Goal: Information Seeking & Learning: Learn about a topic

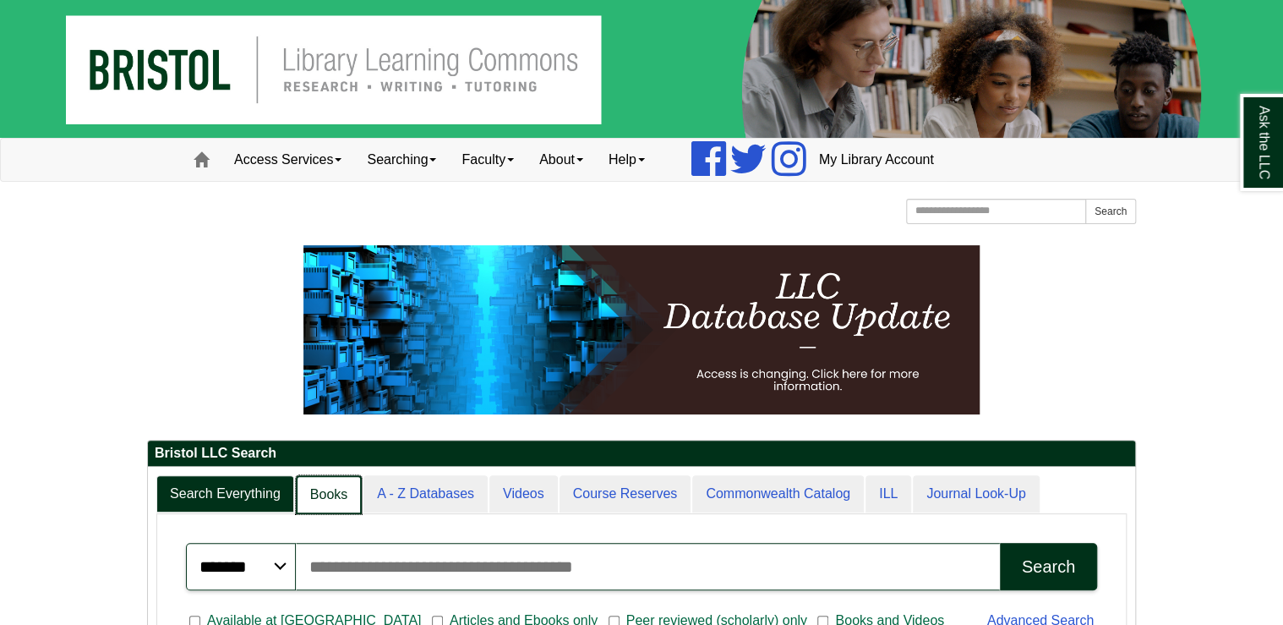
scroll to position [205, 987]
click at [314, 485] on link "Books" at bounding box center [329, 495] width 66 height 40
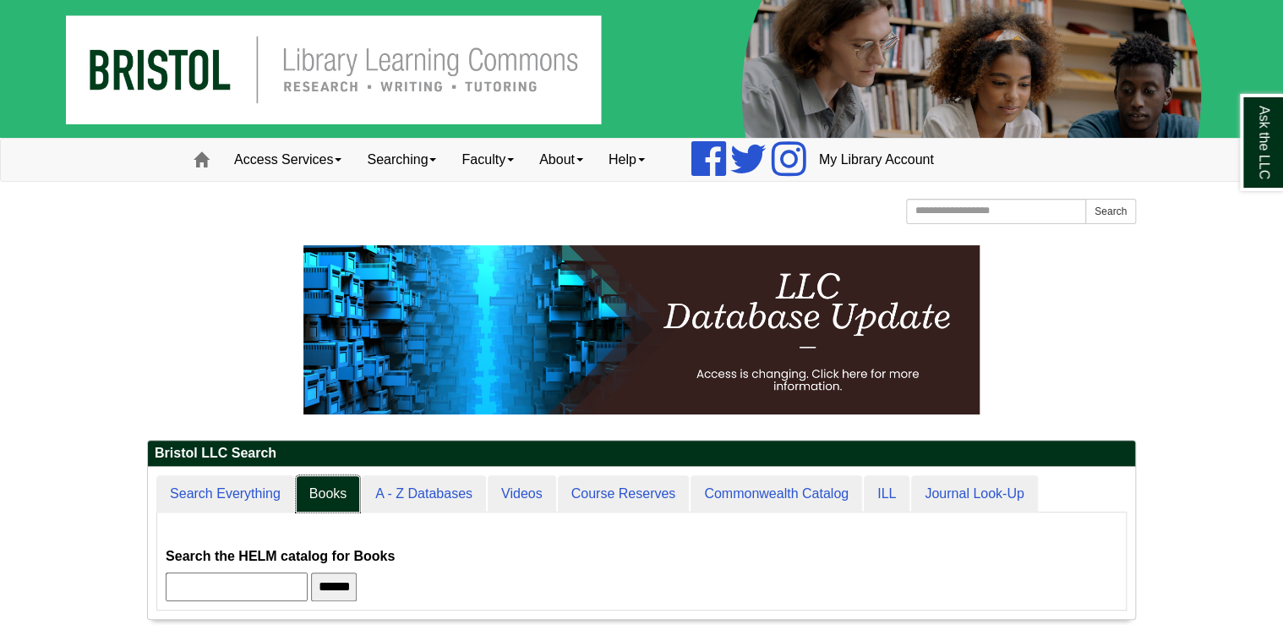
scroll to position [8, 8]
click at [304, 578] on input "text" at bounding box center [237, 586] width 142 height 29
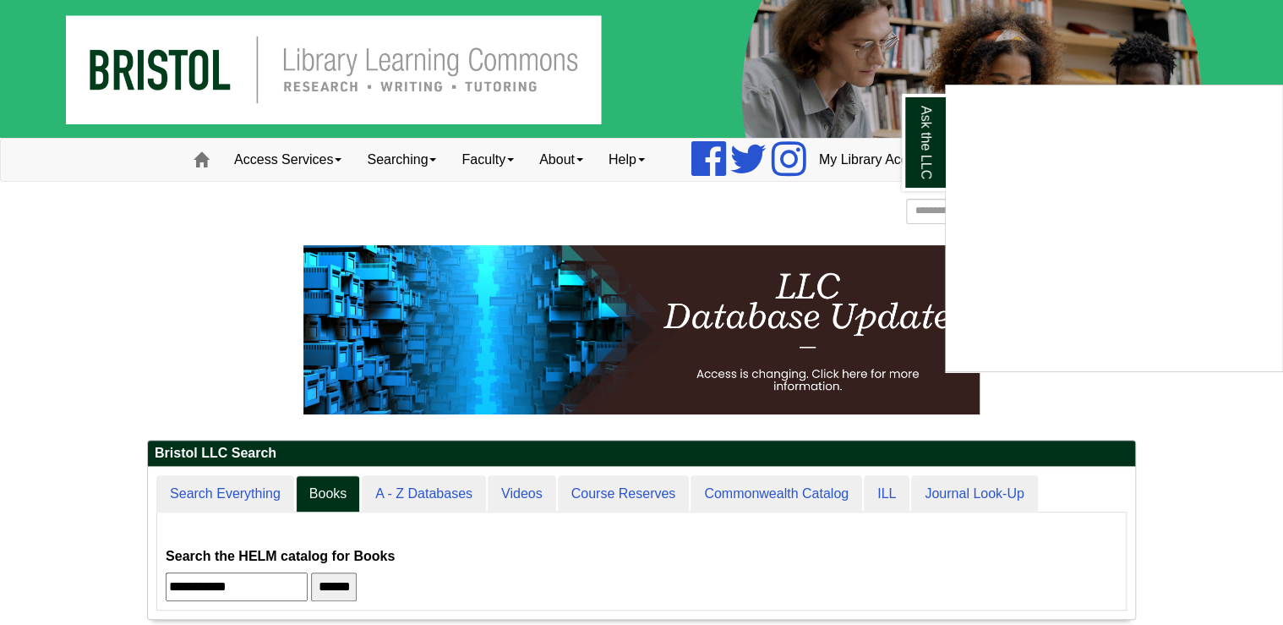
type input "**********"
click at [311, 572] on input "******" at bounding box center [334, 586] width 46 height 29
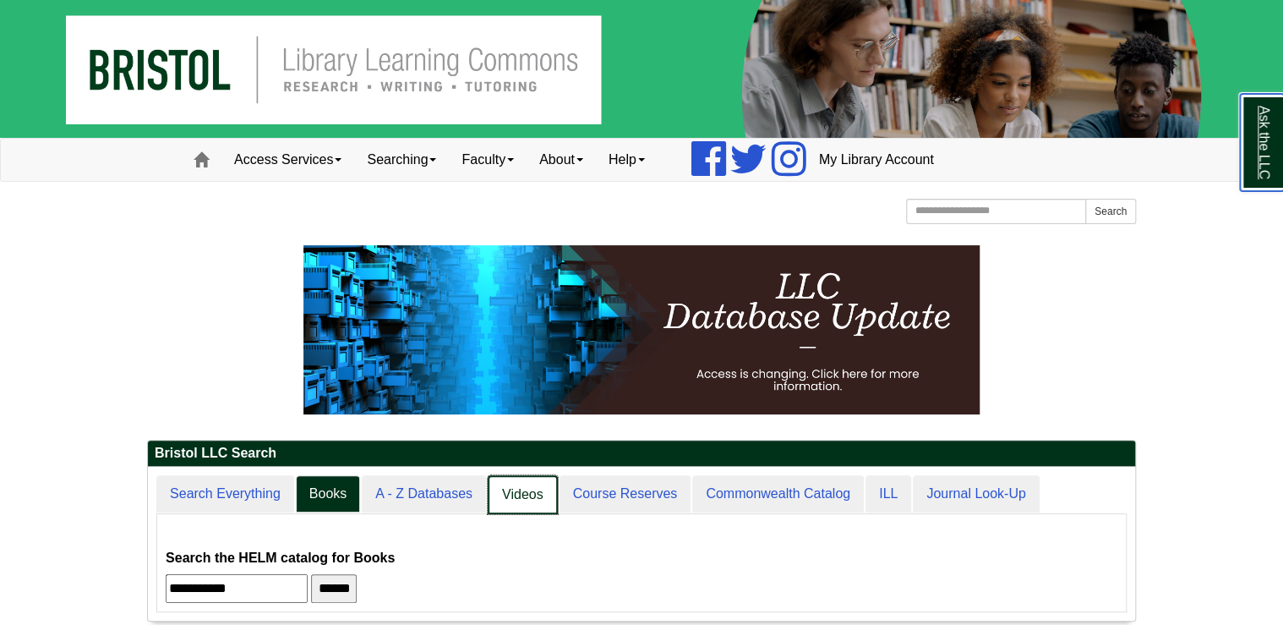
scroll to position [152, 987]
click at [529, 492] on link "Videos" at bounding box center [523, 495] width 70 height 40
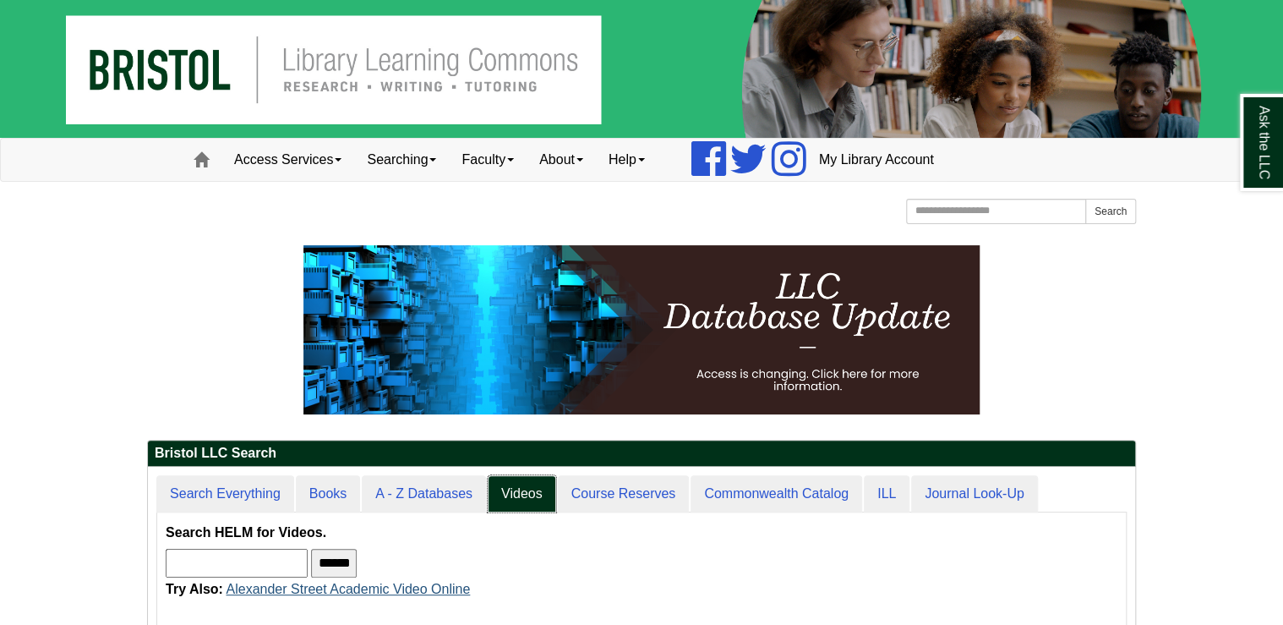
scroll to position [8, 8]
click at [301, 562] on input "text" at bounding box center [237, 563] width 142 height 29
paste input "**********"
type input "**********"
click at [357, 561] on input "******" at bounding box center [334, 563] width 46 height 29
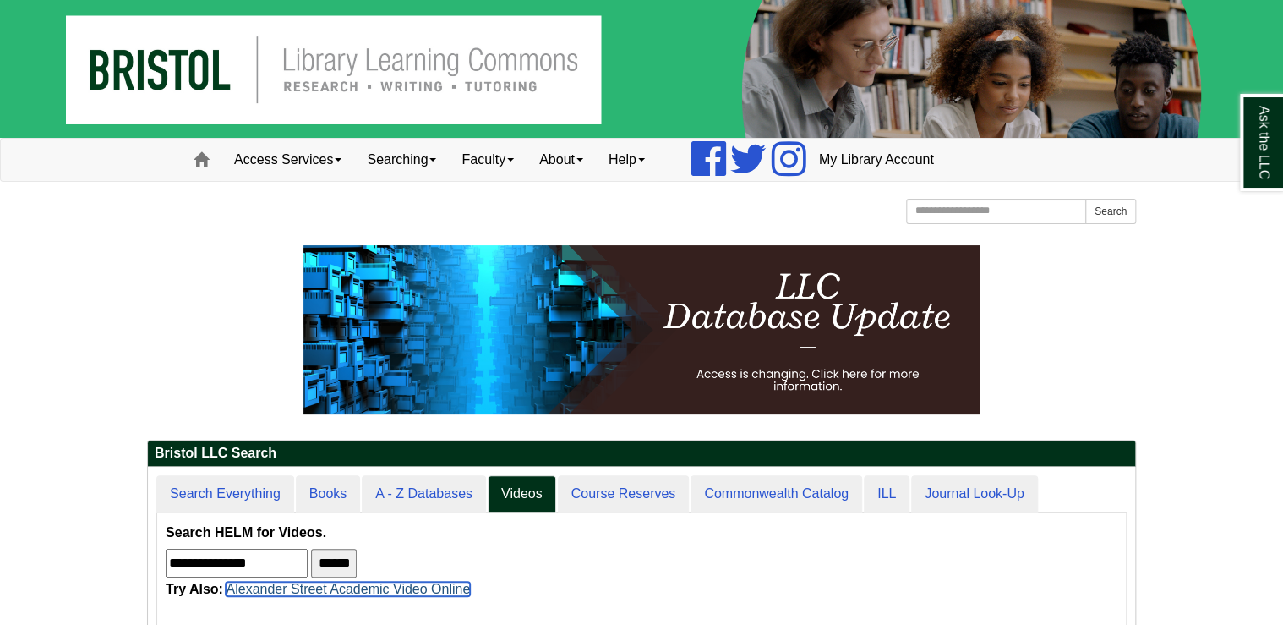
click at [303, 586] on link "Alexander Street Academic Video Online" at bounding box center [348, 589] width 244 height 14
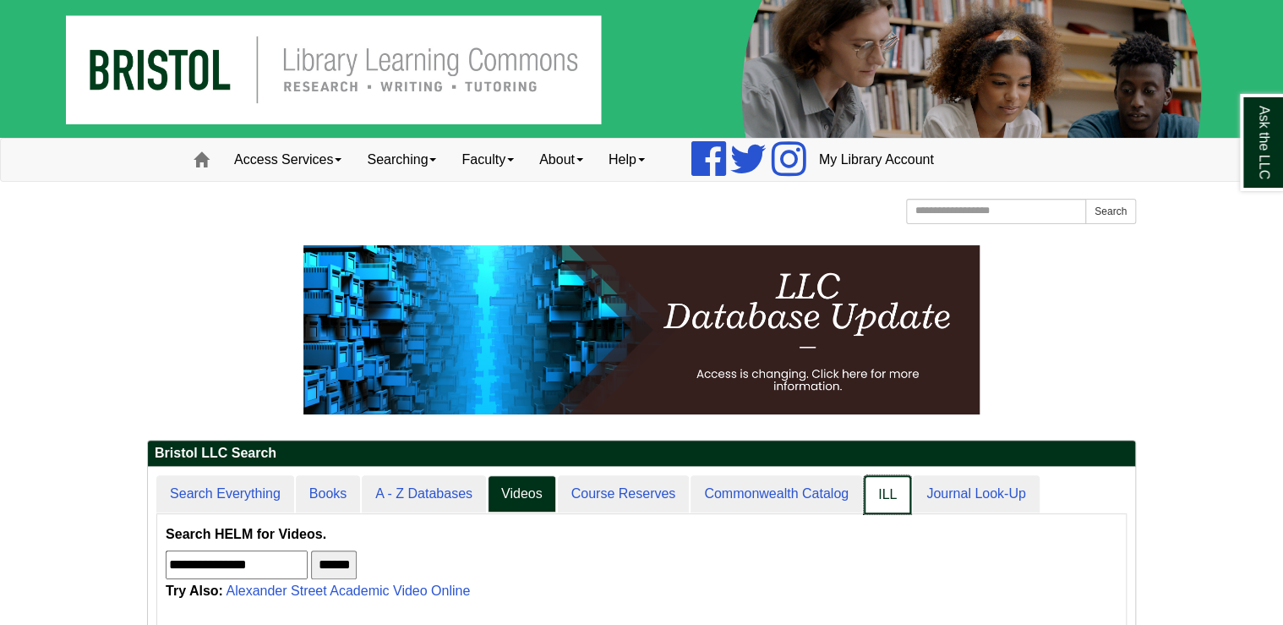
click at [879, 500] on link "ILL" at bounding box center [887, 495] width 47 height 40
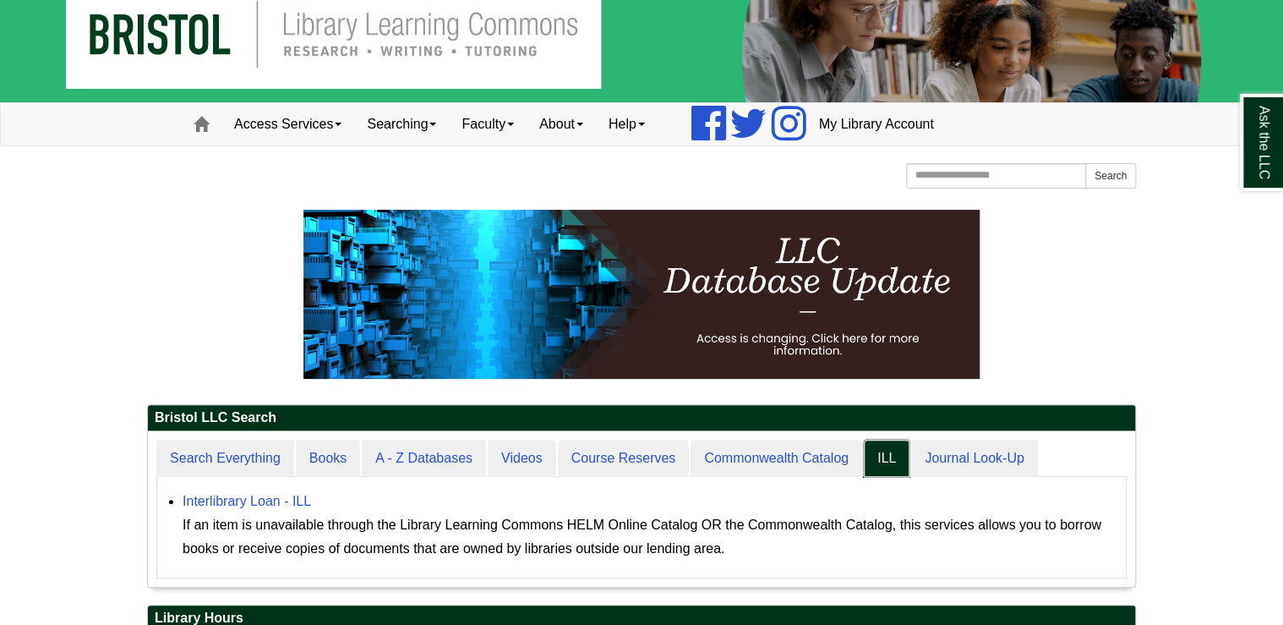
scroll to position [68, 0]
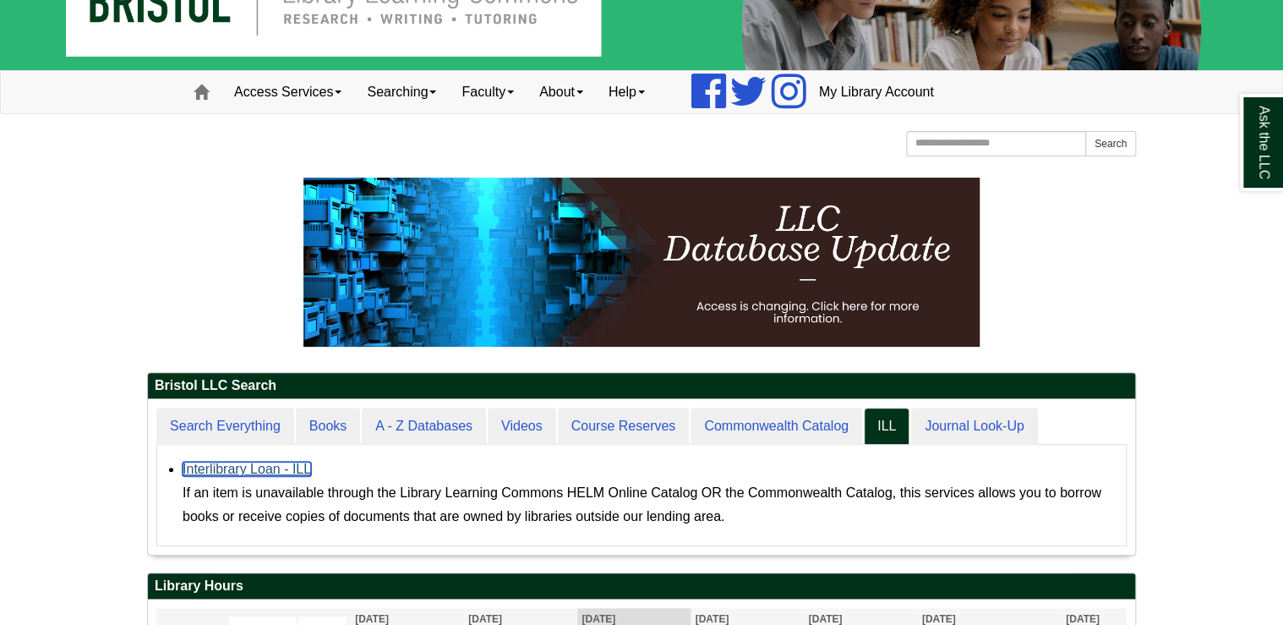
click at [233, 473] on link "Interlibrary Loan - ILL" at bounding box center [247, 469] width 128 height 14
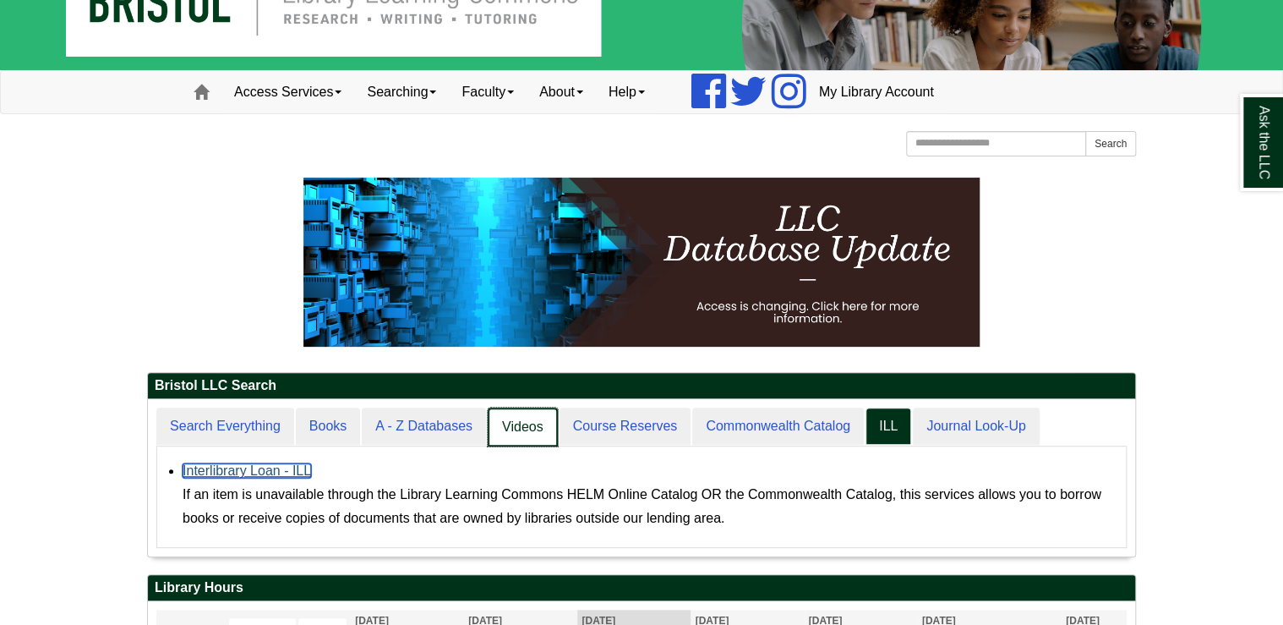
scroll to position [156, 987]
click at [515, 424] on link "Videos" at bounding box center [523, 427] width 70 height 40
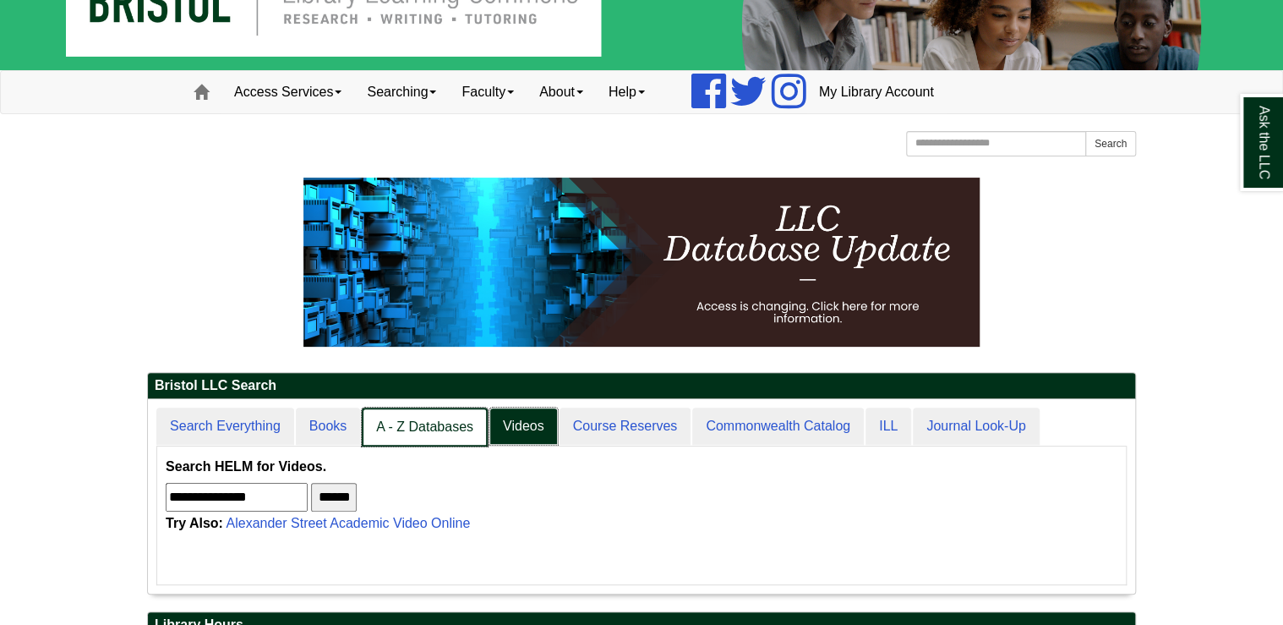
scroll to position [8, 8]
click at [389, 429] on link "A - Z Databases" at bounding box center [425, 427] width 126 height 40
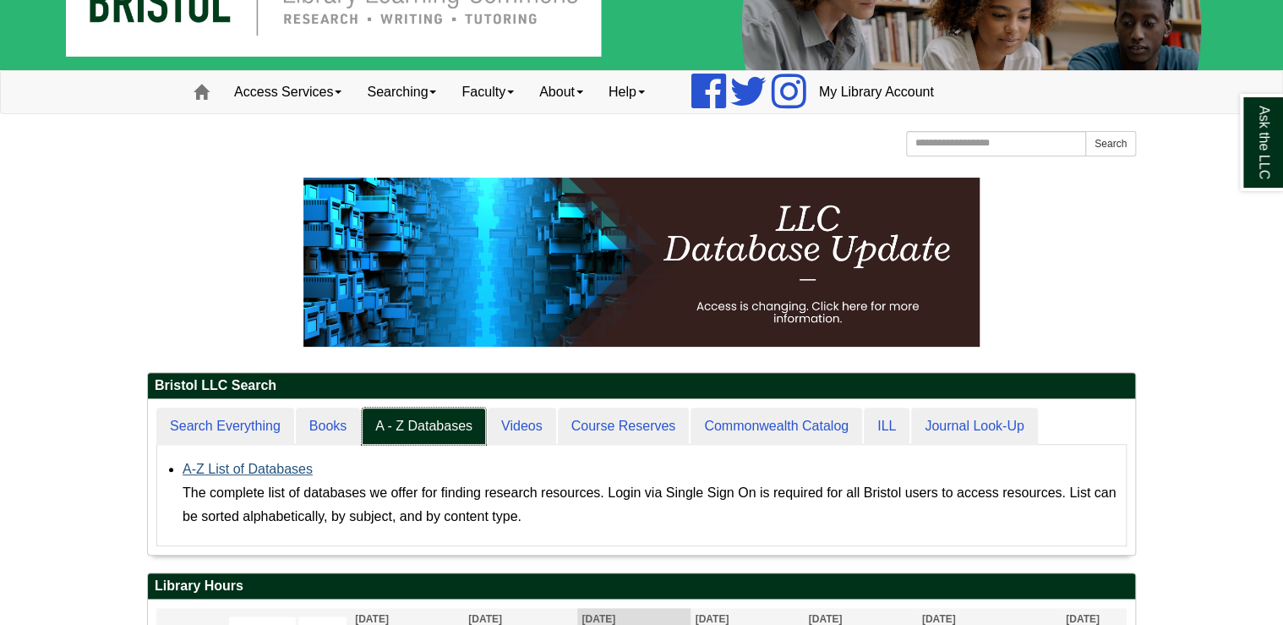
scroll to position [156, 987]
click at [280, 467] on link "A-Z List of Databases" at bounding box center [248, 469] width 130 height 14
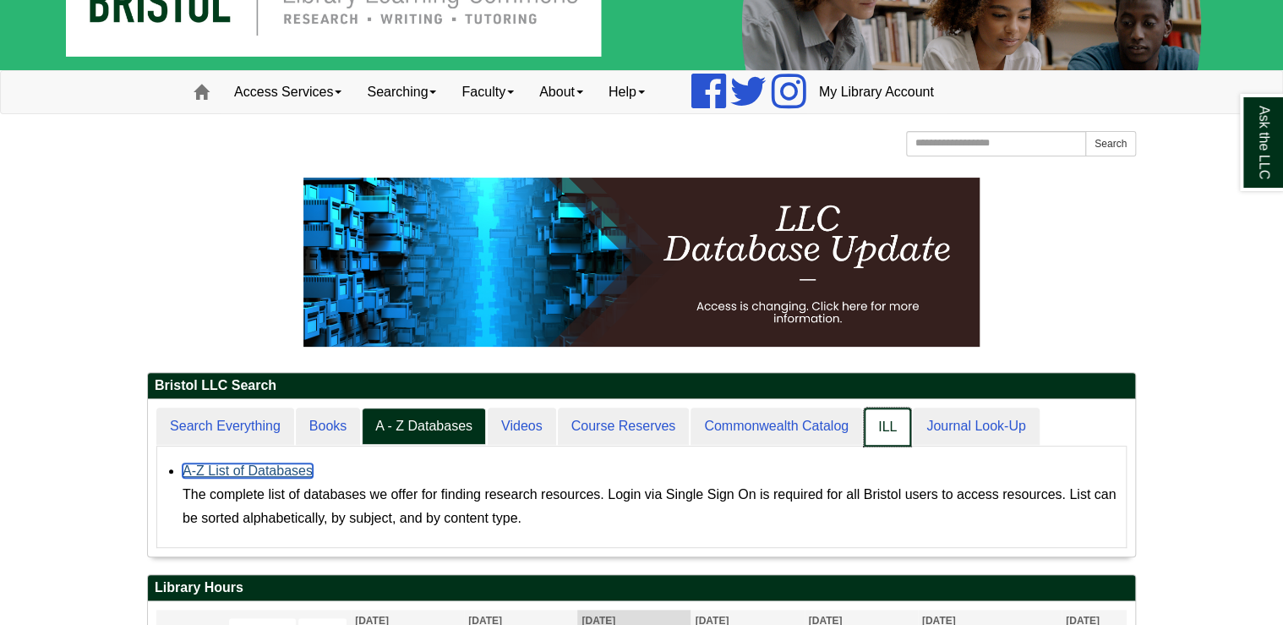
scroll to position [156, 987]
click at [890, 417] on link "ILL" at bounding box center [887, 427] width 47 height 40
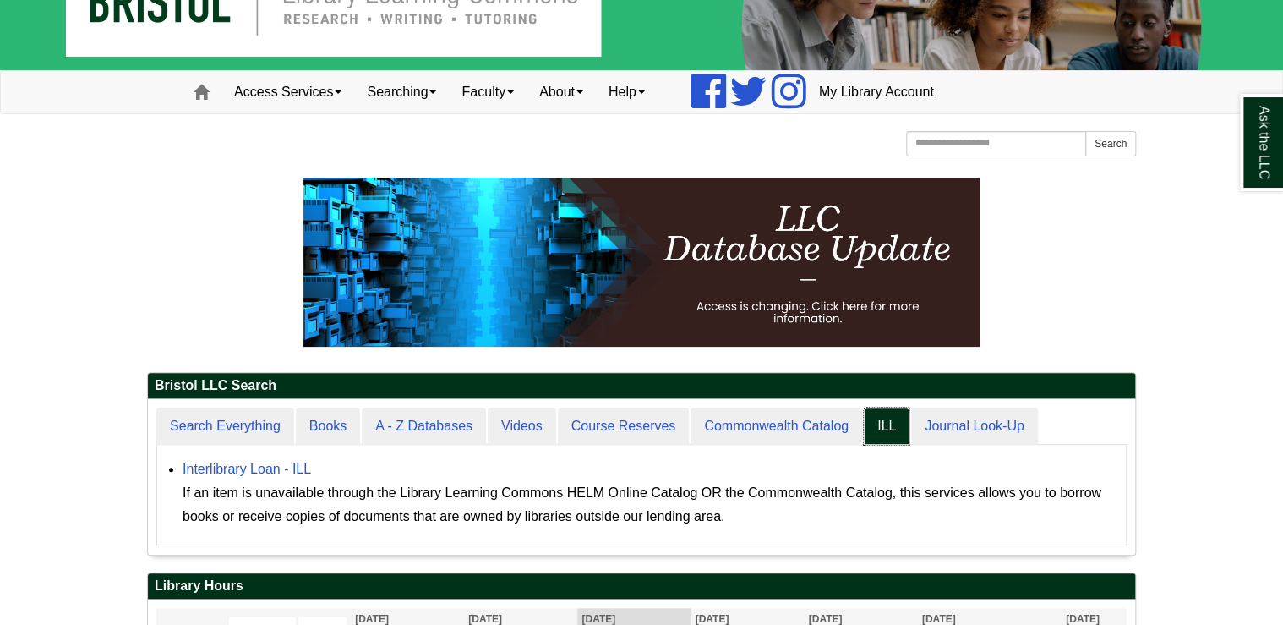
scroll to position [156, 987]
drag, startPoint x: 717, startPoint y: 492, endPoint x: 900, endPoint y: 487, distance: 183.5
click at [900, 487] on div "If an item is unavailable through the Library Learning Commons HELM Online Cata…" at bounding box center [650, 504] width 935 height 47
click at [406, 484] on div "If an item is unavailable through the Library Learning Commons HELM Online Cata…" at bounding box center [650, 504] width 935 height 47
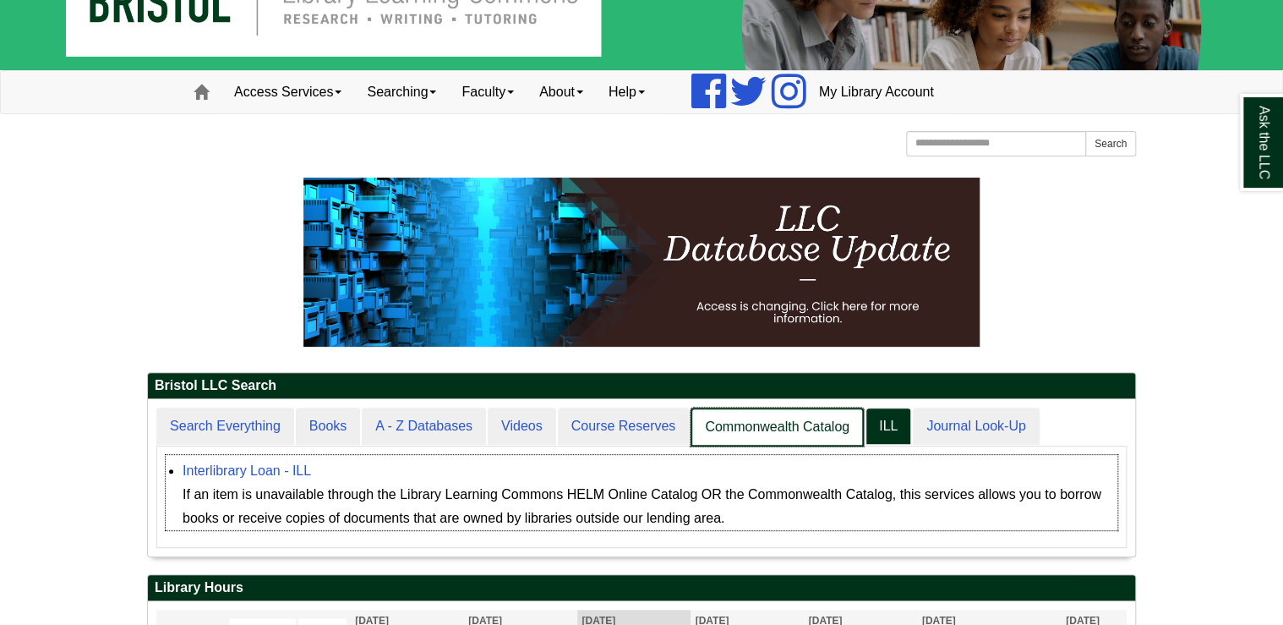
scroll to position [156, 987]
click at [735, 423] on link "Commonwealth Catalog" at bounding box center [777, 427] width 173 height 40
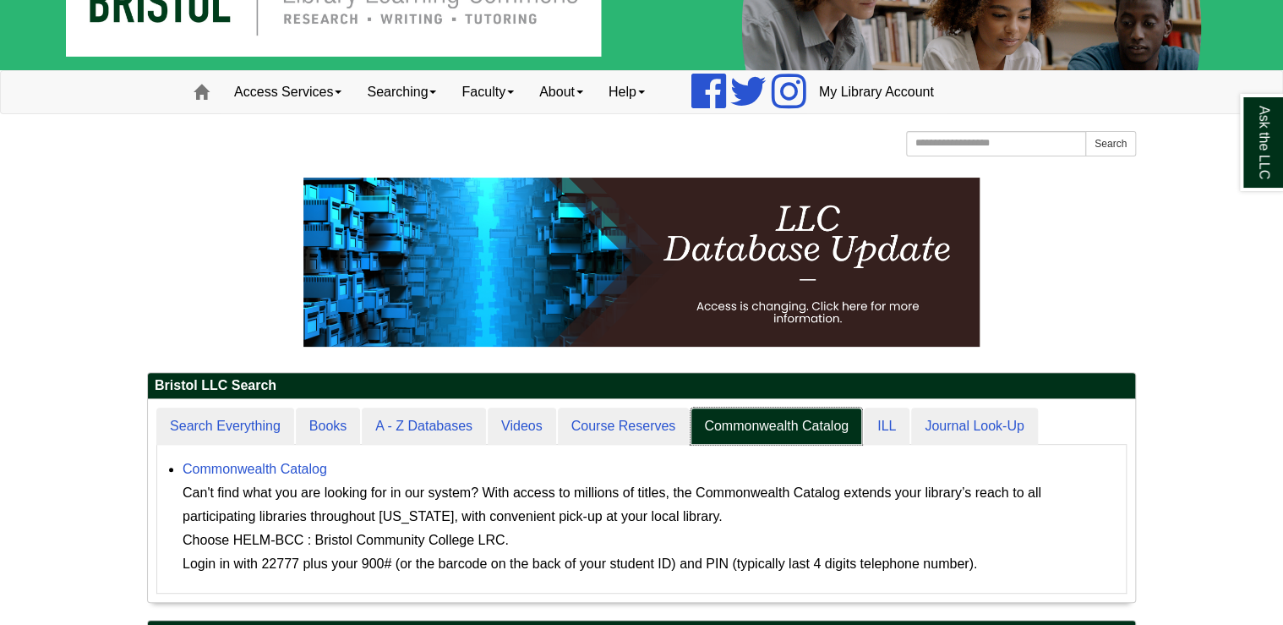
scroll to position [203, 987]
click at [264, 473] on link "Commonwealth Catalog" at bounding box center [255, 469] width 145 height 14
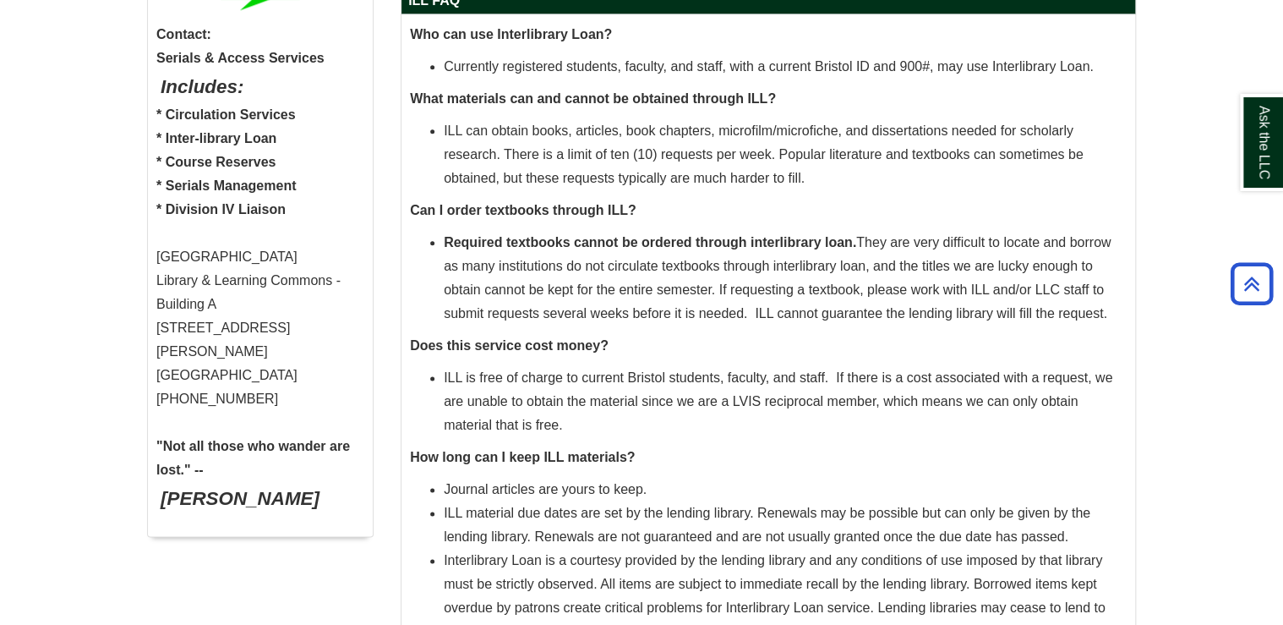
scroll to position [854, 0]
